Goal: Information Seeking & Learning: Find specific page/section

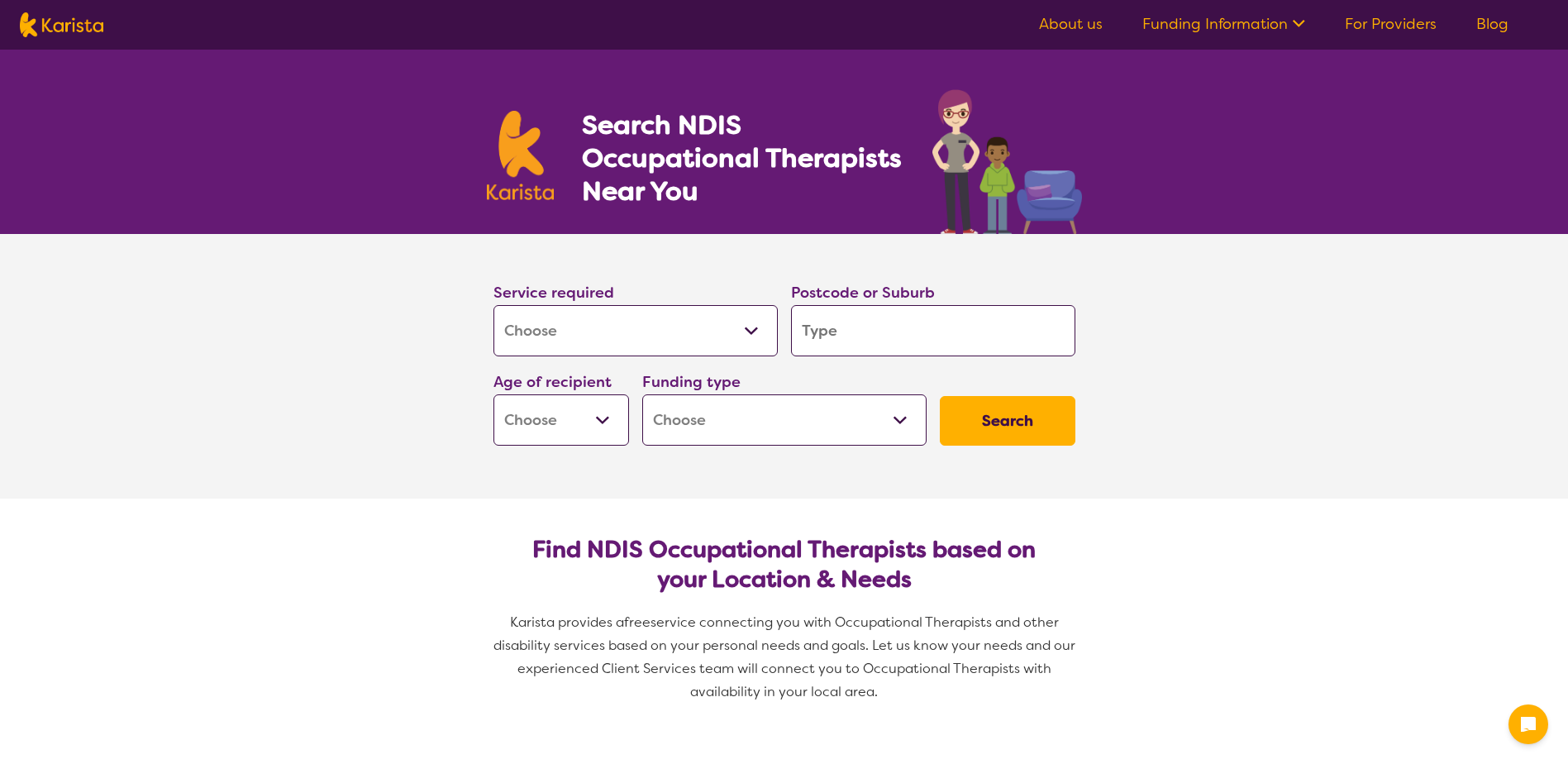
select select "[MEDICAL_DATA]"
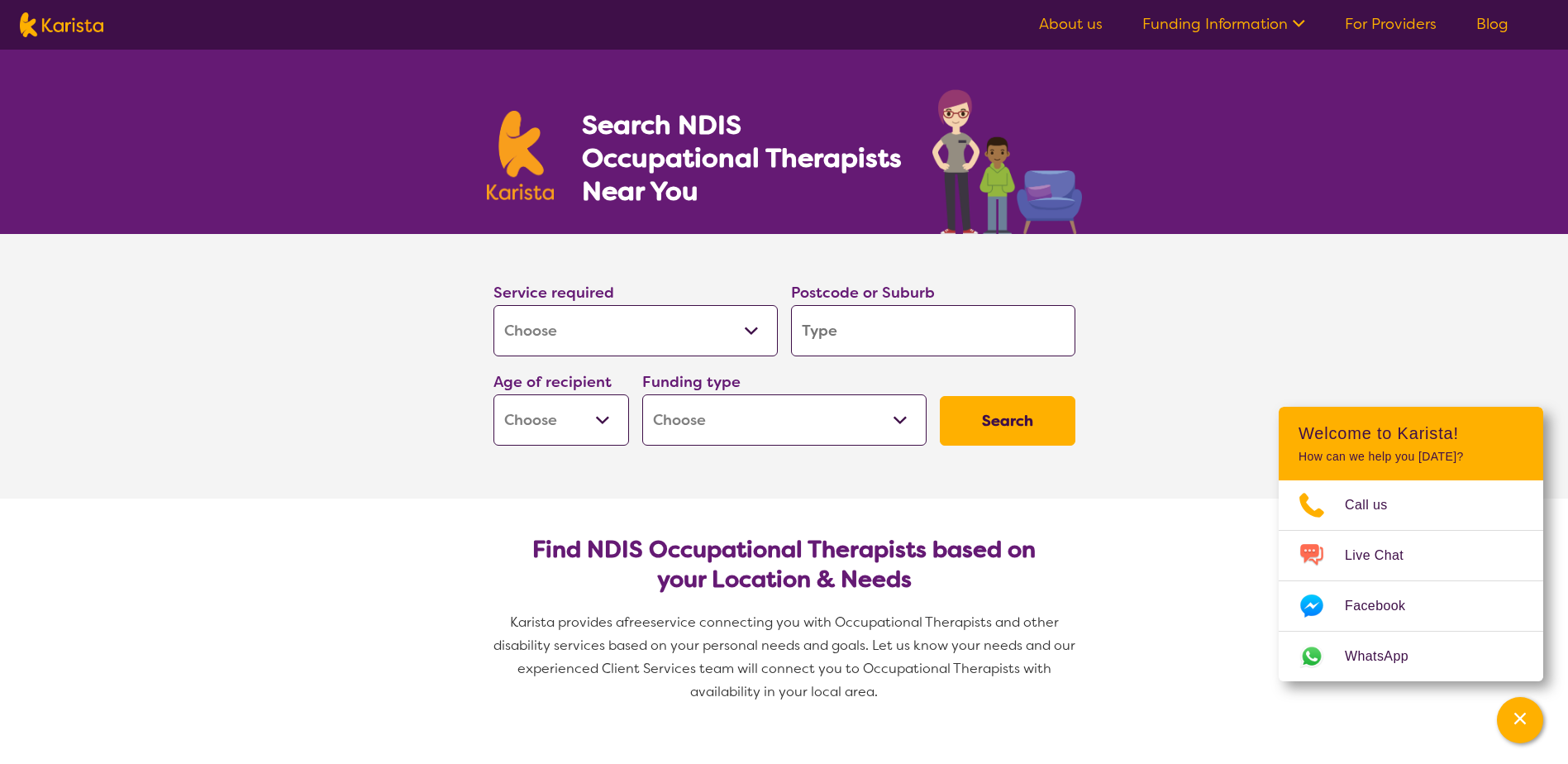
click at [756, 421] on select "Home Care Package (HCP) National Disability Insurance Scheme (NDIS) I don't know" at bounding box center [784, 419] width 284 height 51
select select "NDIS"
click at [642, 394] on select "Home Care Package (HCP) National Disability Insurance Scheme (NDIS) I don't know" at bounding box center [784, 419] width 284 height 51
select select "NDIS"
click at [564, 428] on select "Early Childhood - 0 to 9 Child - 10 to 11 Adolescent - 12 to 17 Adult - 18 to 6…" at bounding box center [561, 419] width 135 height 51
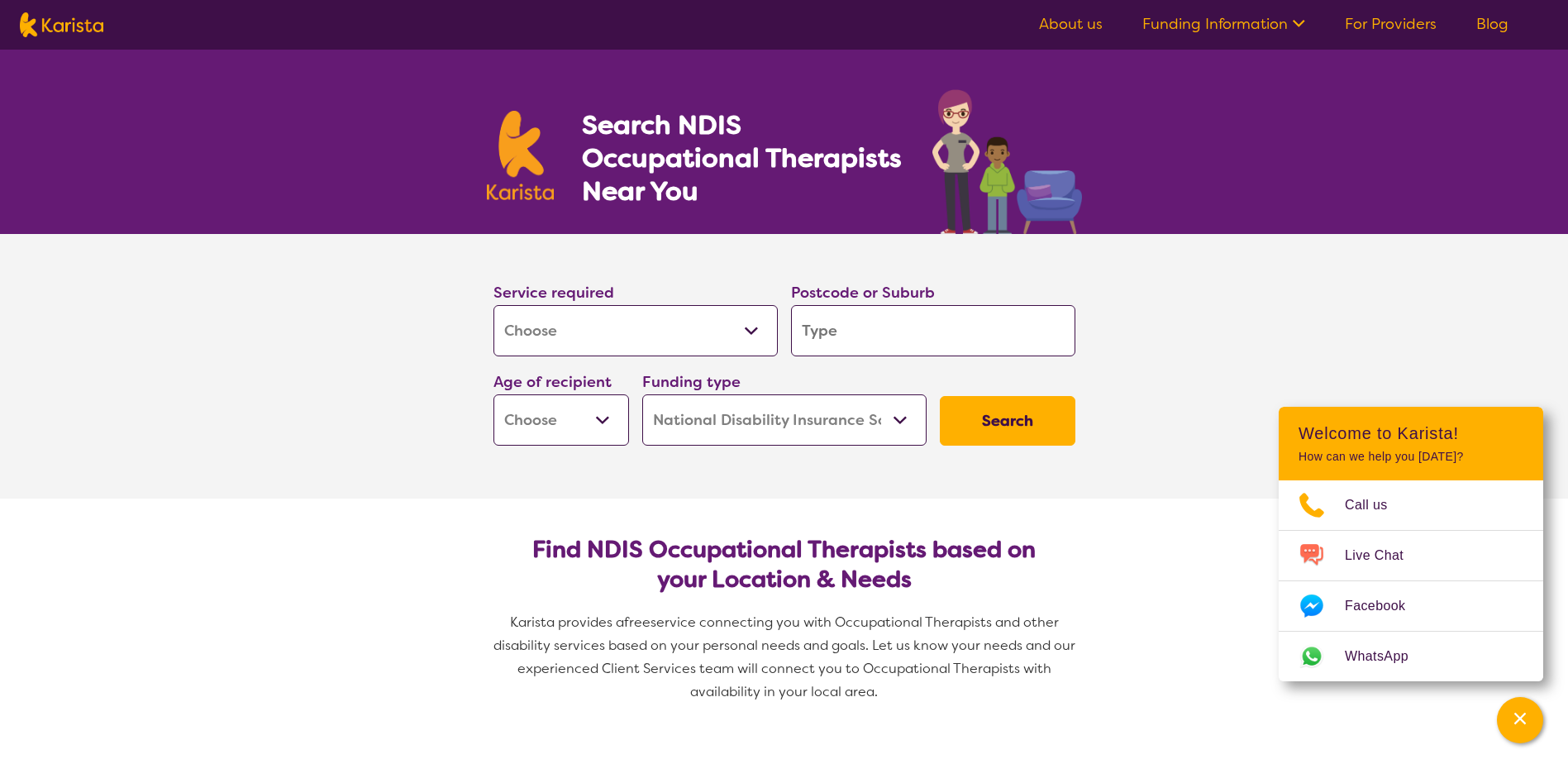
select select "EC"
click at [493, 394] on select "Early Childhood - 0 to 9 Child - 10 to 11 Adolescent - 12 to 17 Adult - 18 to 6…" at bounding box center [561, 419] width 135 height 51
select select "EC"
click at [872, 323] on input "search" at bounding box center [932, 330] width 284 height 51
type input "a"
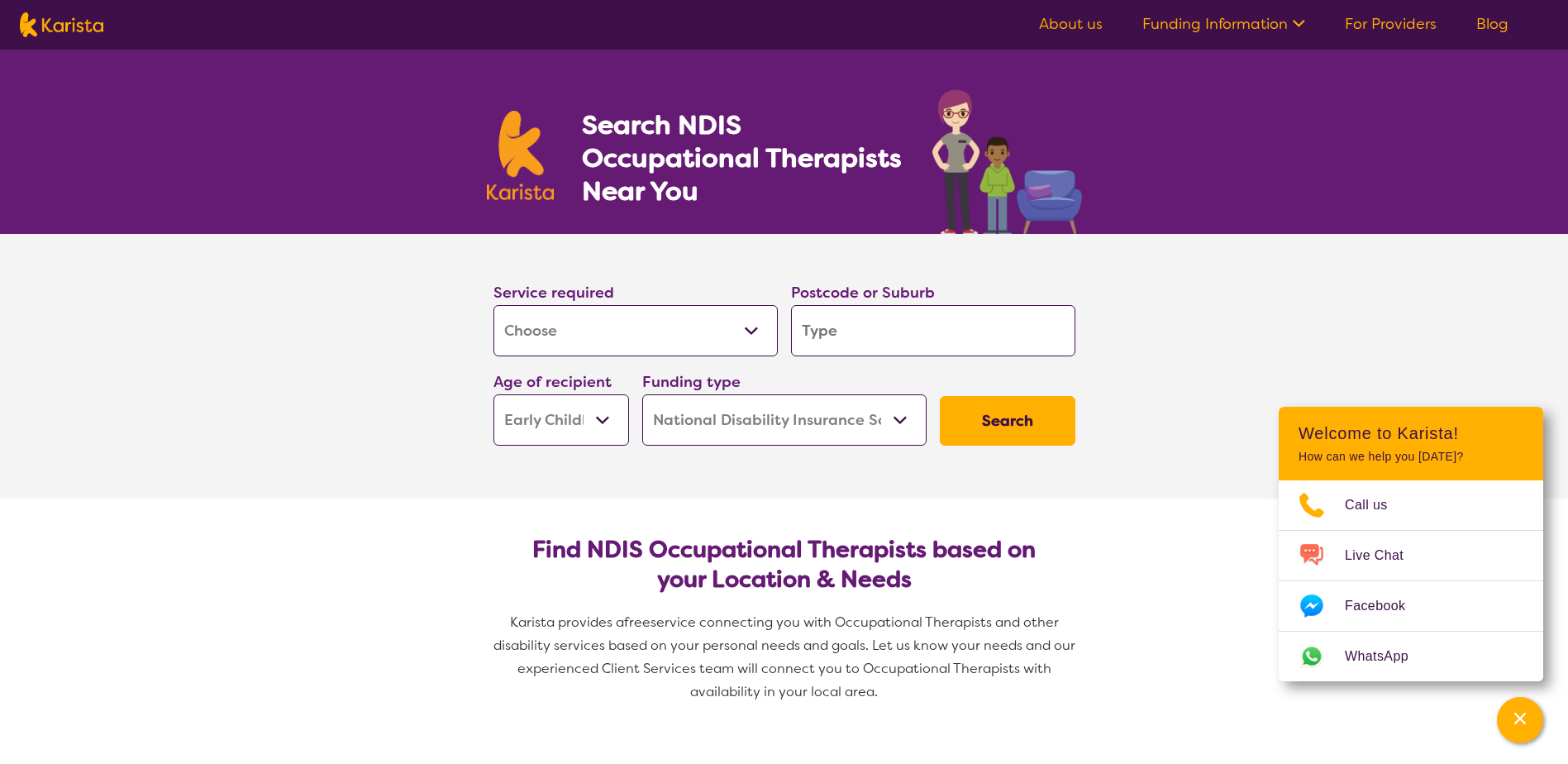
type input "a"
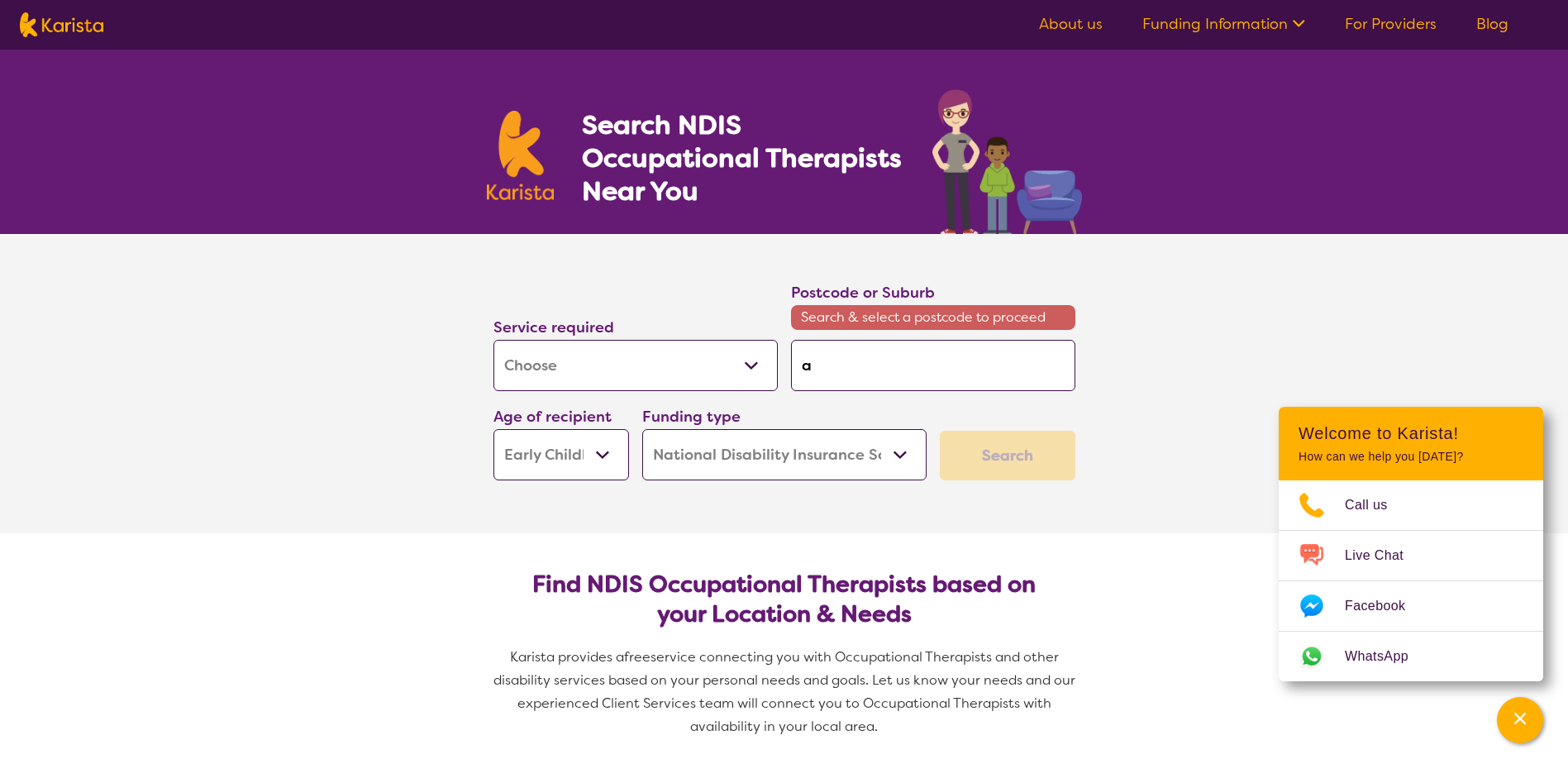
type input "ar"
type input "ara"
type input "aran"
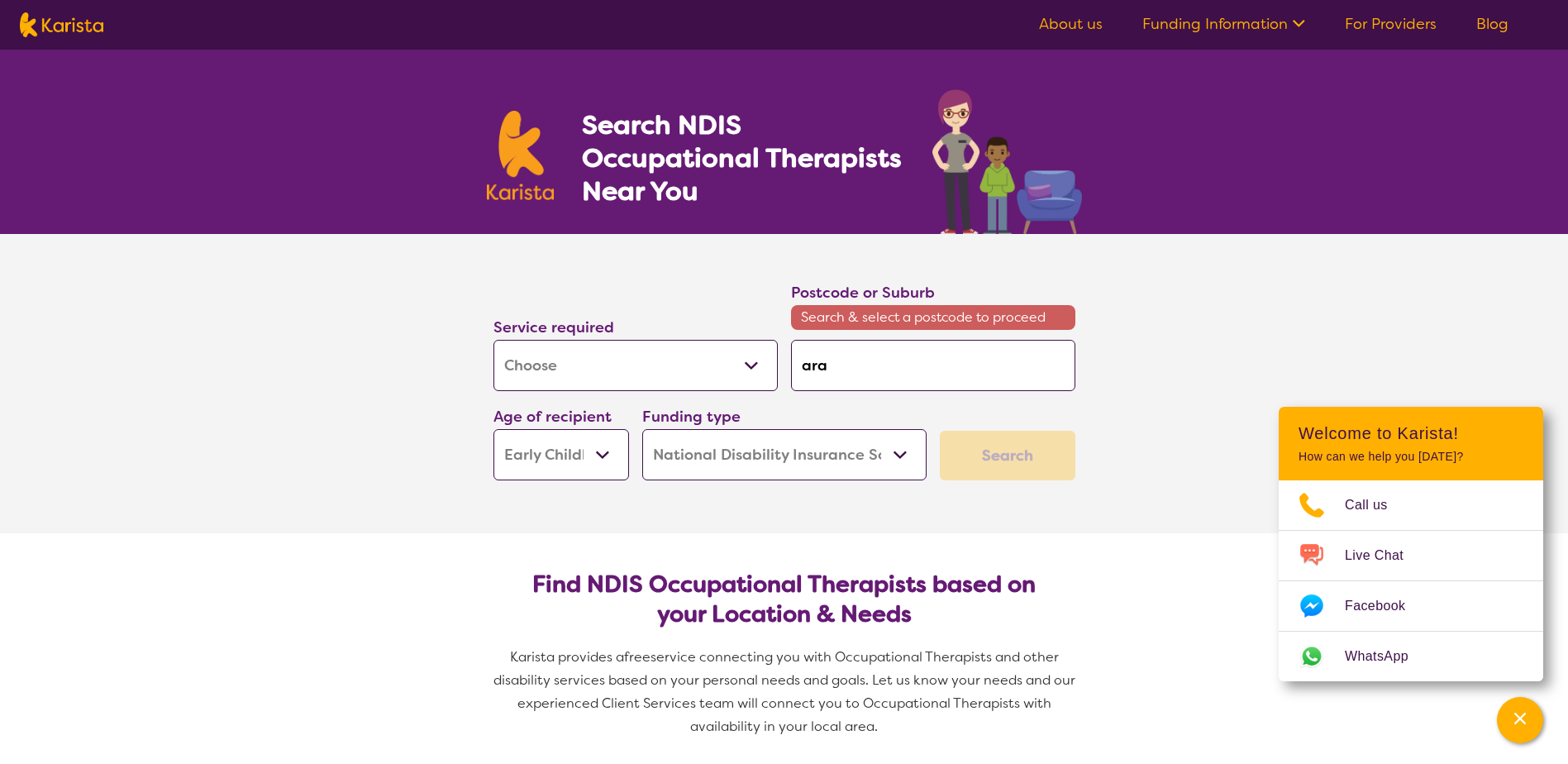
type input "aran"
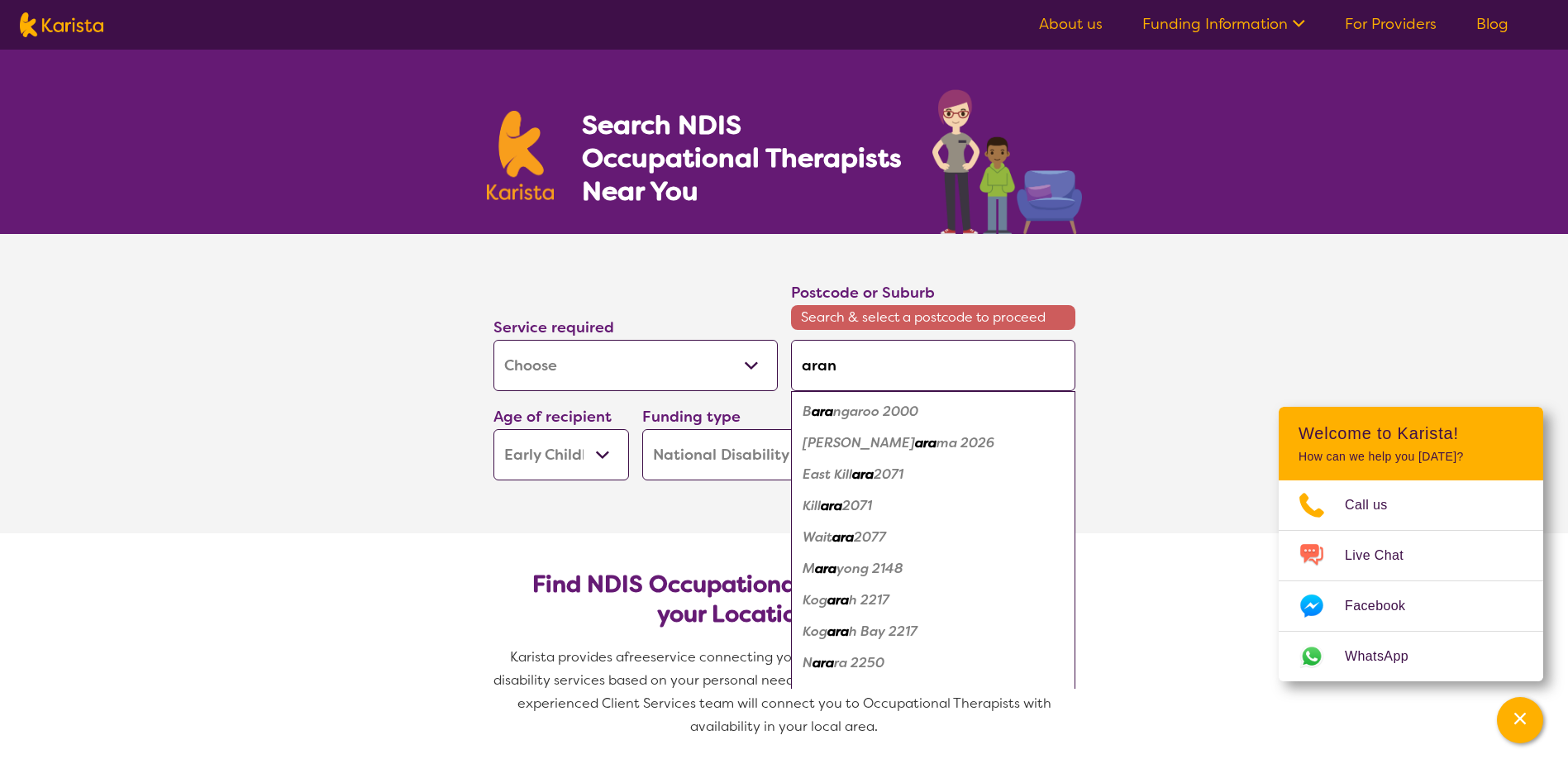
type input "[PERSON_NAME]"
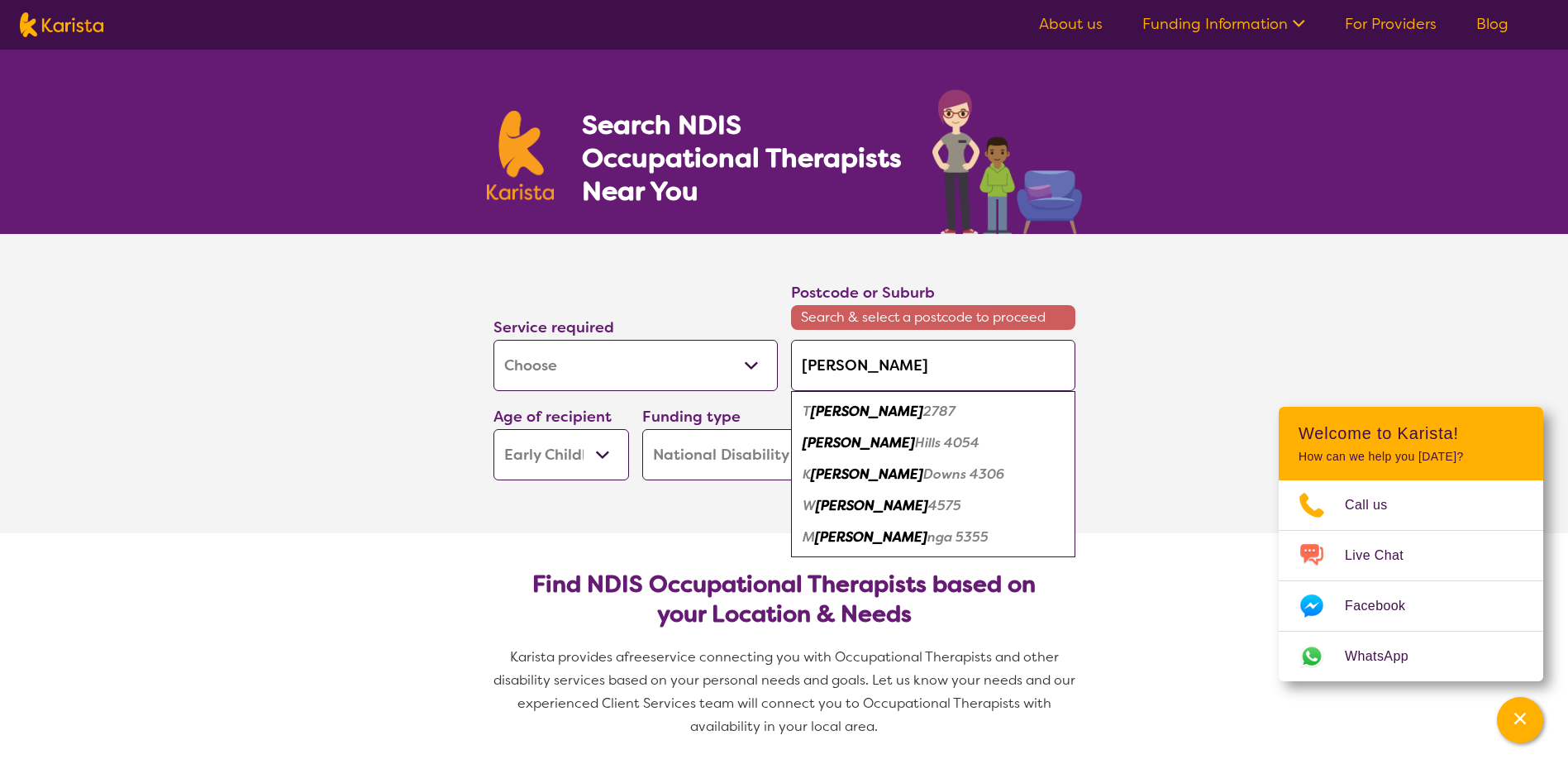
click at [839, 444] on em "[PERSON_NAME]" at bounding box center [858, 442] width 113 height 17
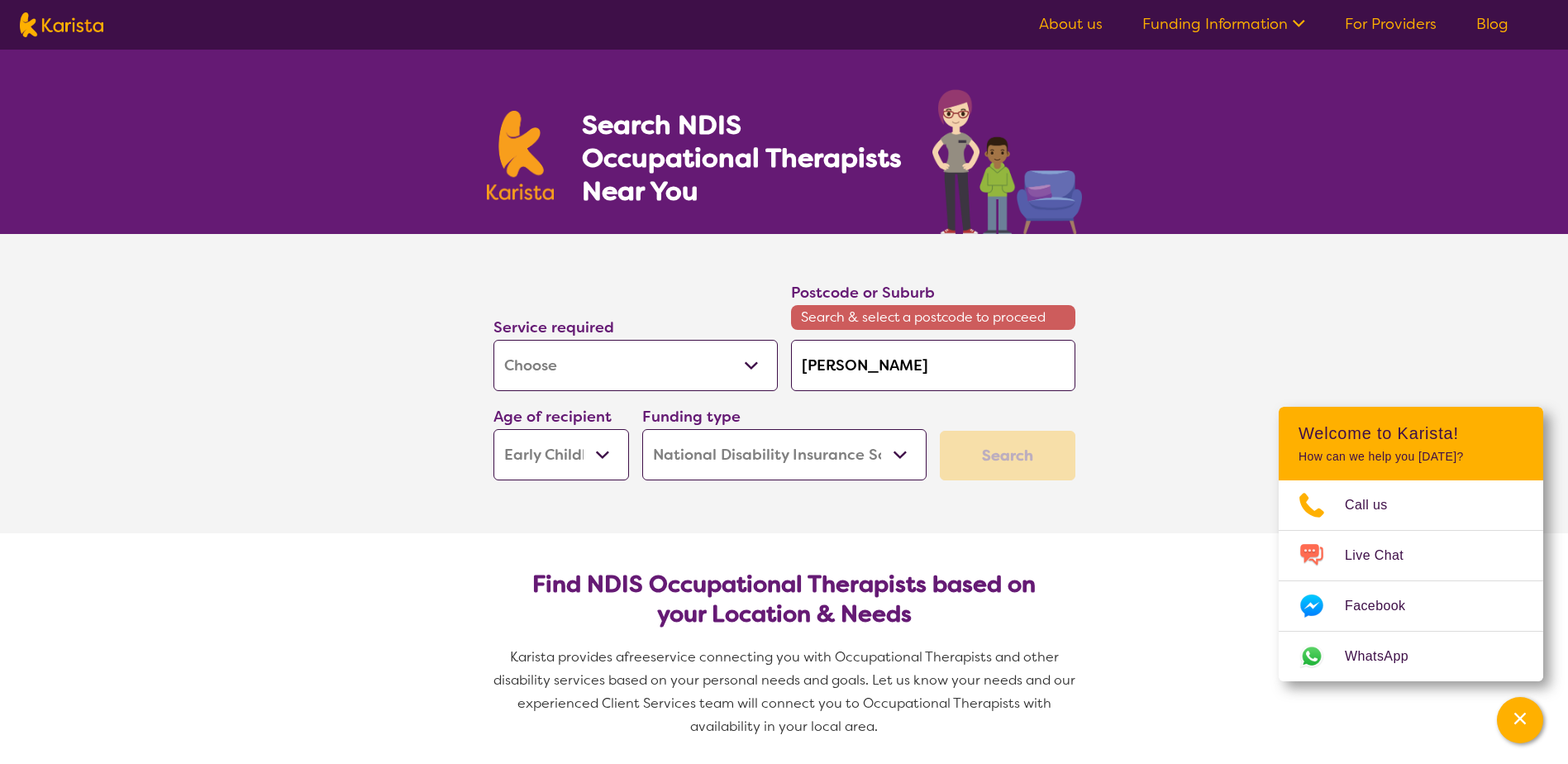
type input "4054"
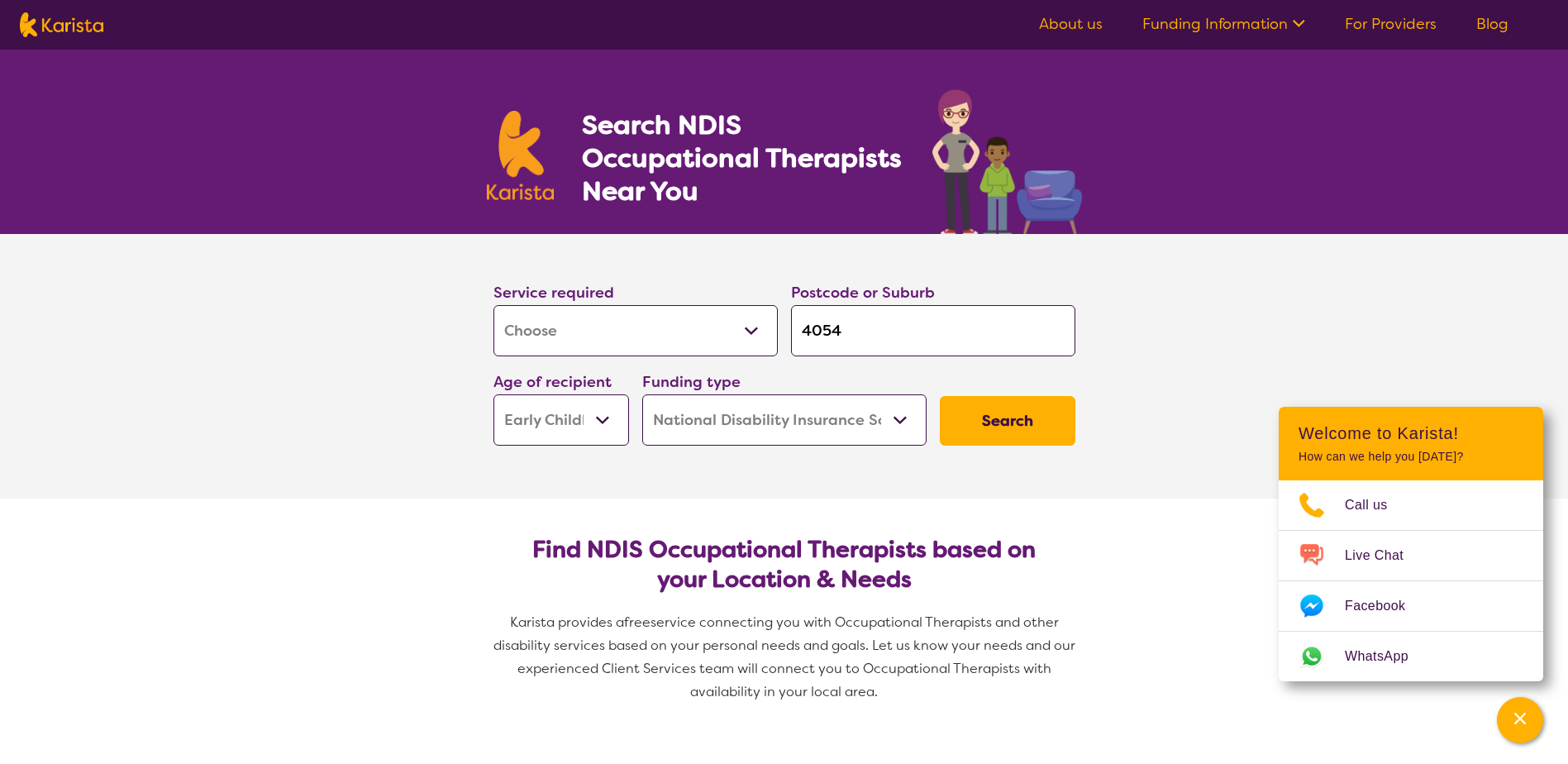
click at [995, 429] on button "Search" at bounding box center [1007, 420] width 135 height 50
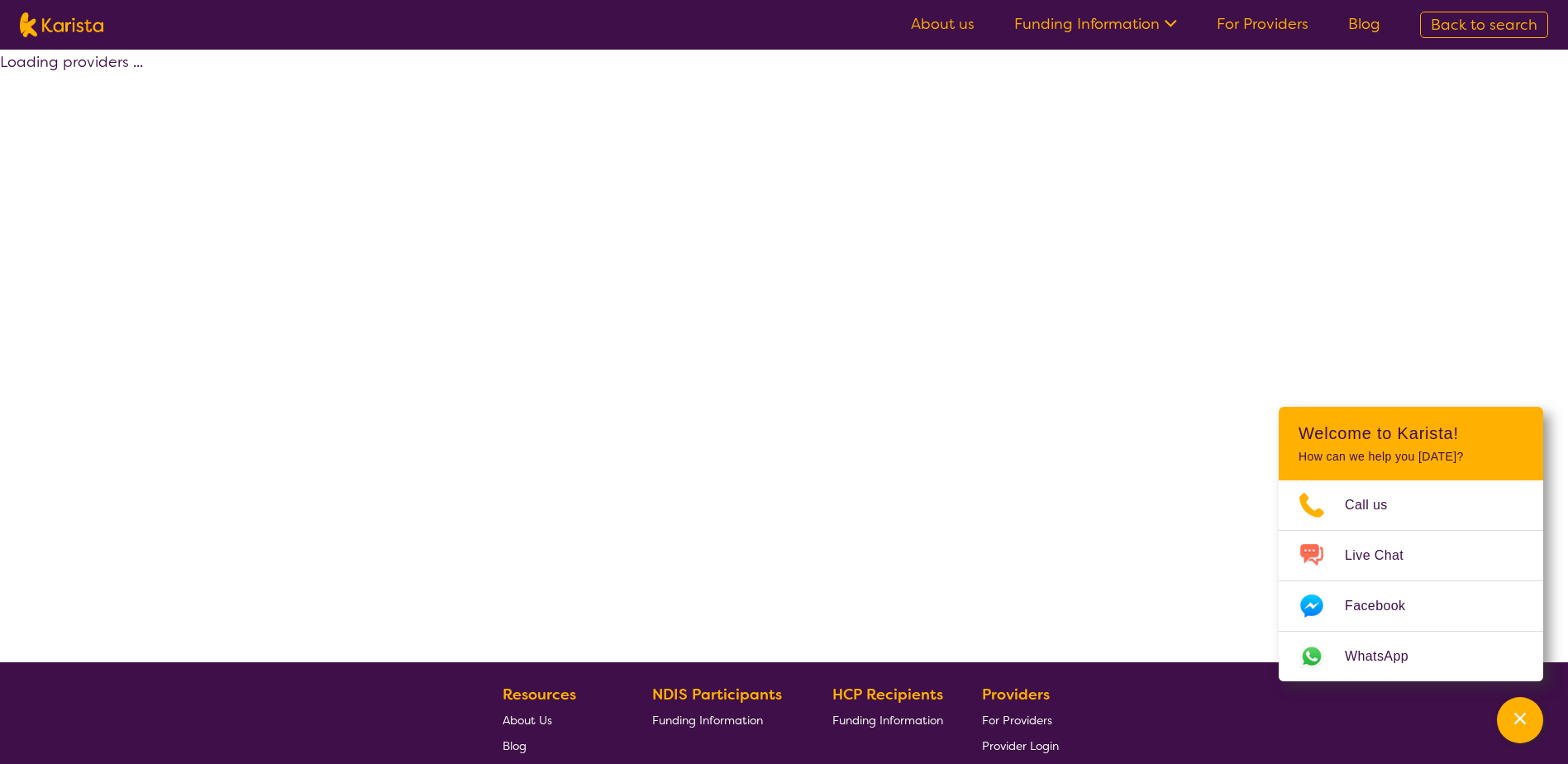
select select "by_score"
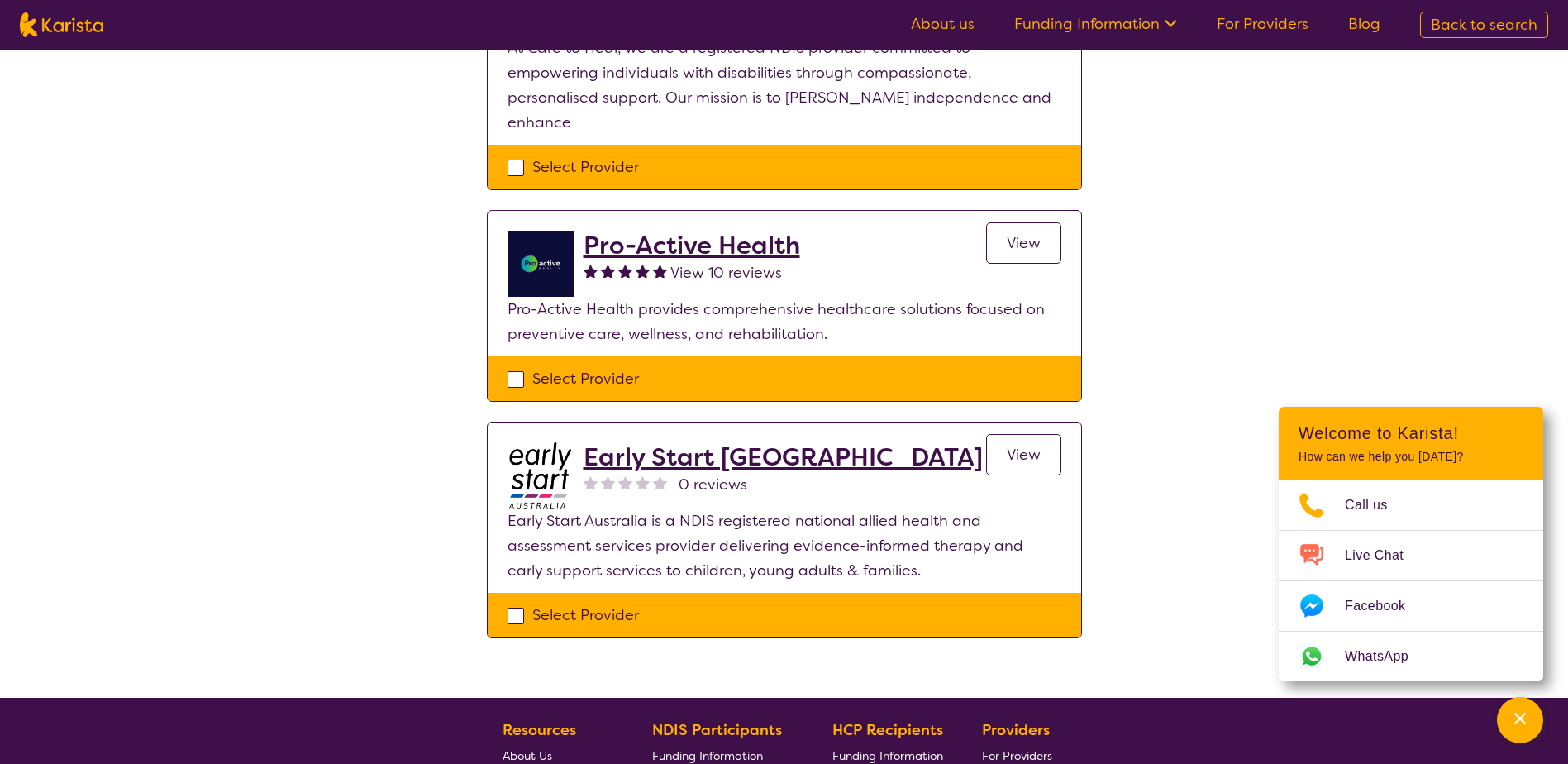
scroll to position [331, 0]
